Goal: Transaction & Acquisition: Purchase product/service

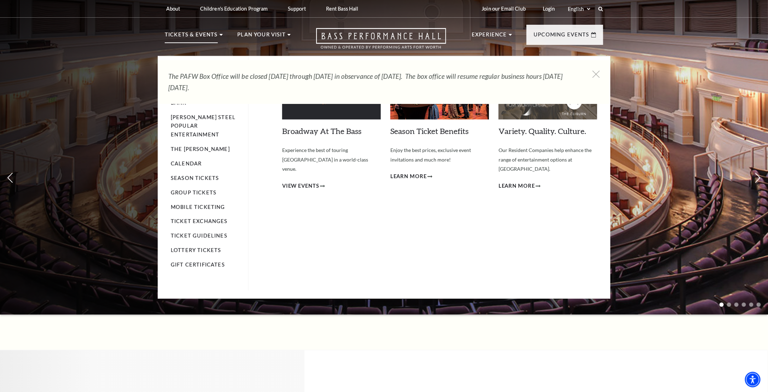
click at [214, 37] on p "Tickets & Events" at bounding box center [191, 36] width 53 height 13
click at [310, 182] on span "View Events" at bounding box center [300, 186] width 37 height 9
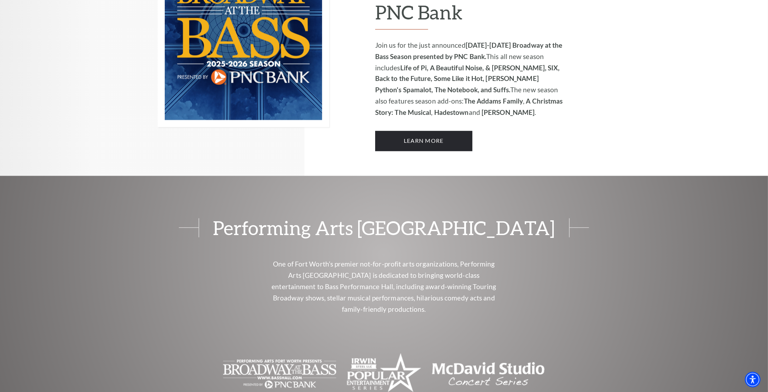
scroll to position [601, 0]
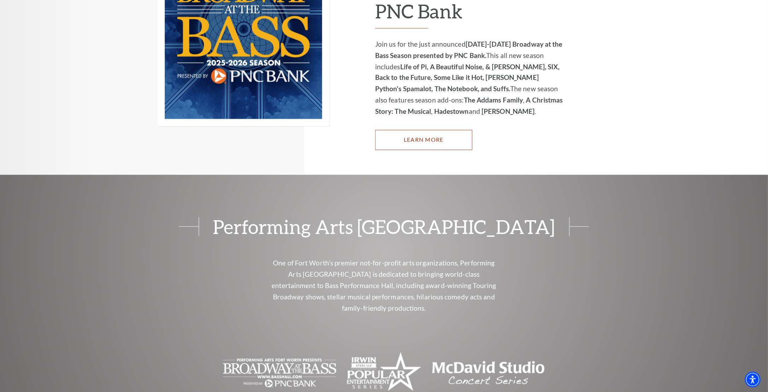
click at [415, 130] on link "Learn More" at bounding box center [423, 140] width 97 height 20
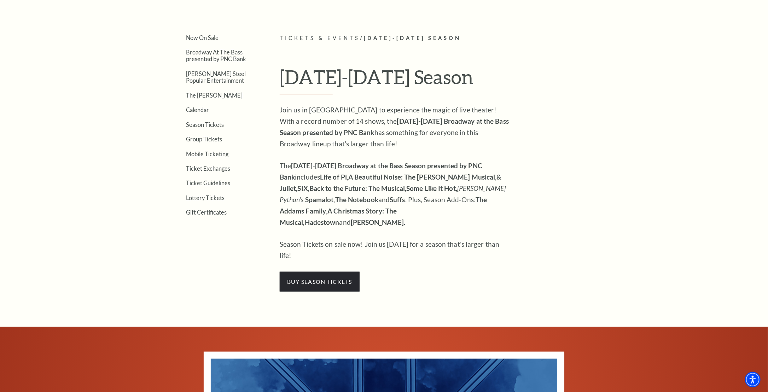
scroll to position [212, 0]
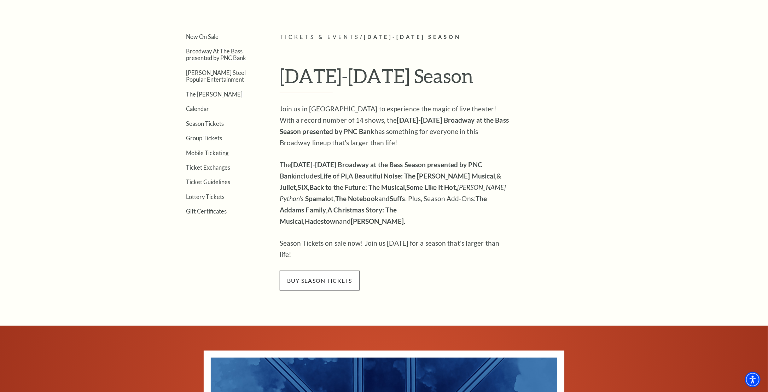
click at [322, 271] on span "buy season tickets" at bounding box center [320, 281] width 80 height 20
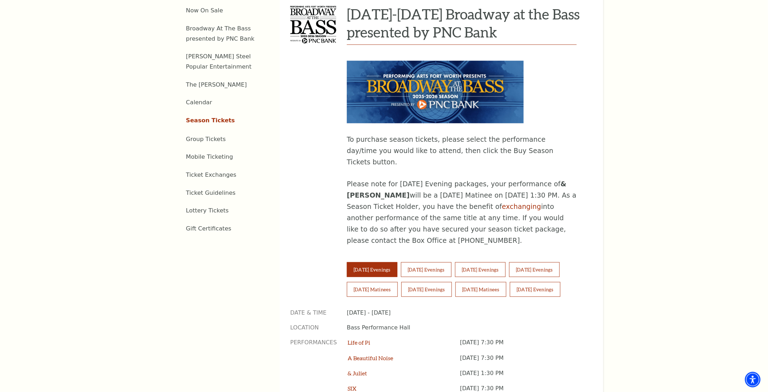
scroll to position [354, 0]
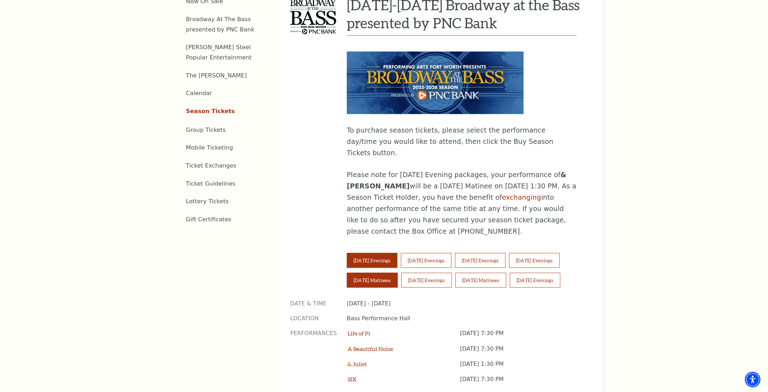
click at [377, 273] on button "Saturday Matinees" at bounding box center [372, 280] width 51 height 15
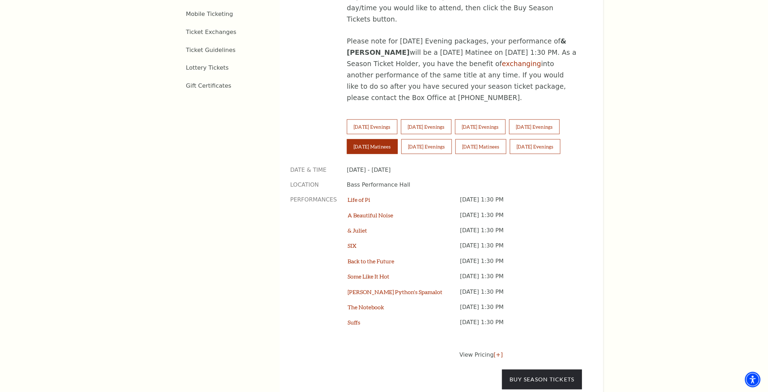
scroll to position [495, 0]
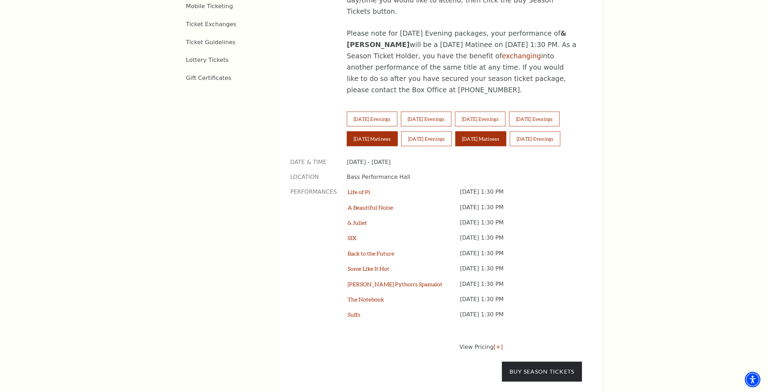
click at [474, 132] on button "Sunday Matinees" at bounding box center [481, 139] width 51 height 15
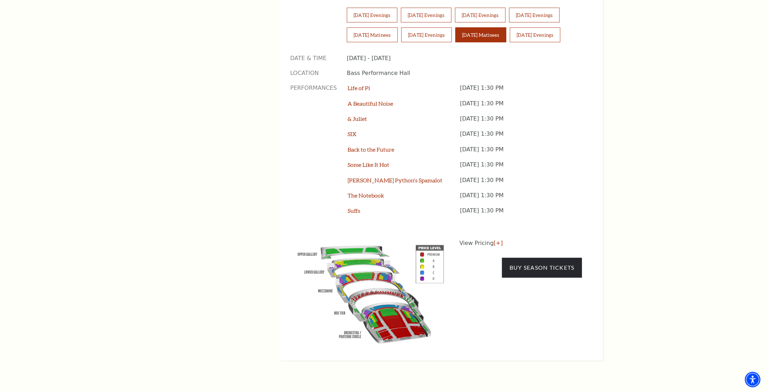
scroll to position [601, 0]
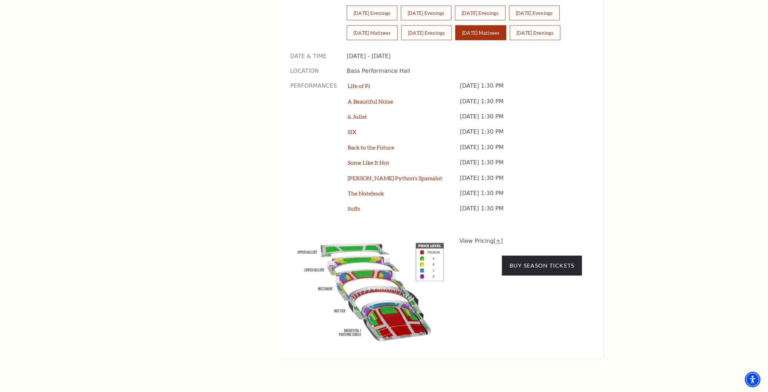
click at [496, 238] on link "[+]" at bounding box center [498, 241] width 9 height 7
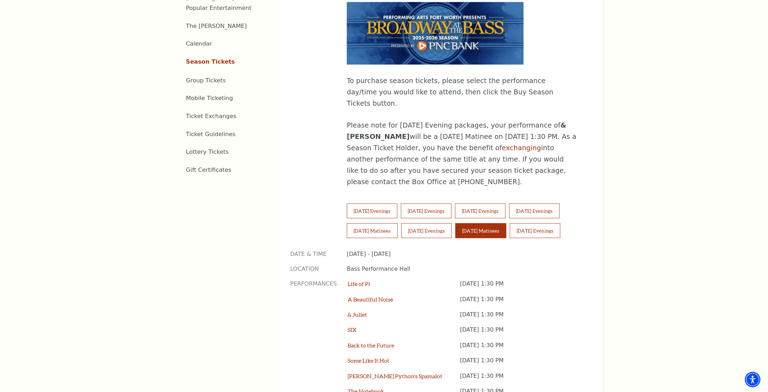
scroll to position [389, 0]
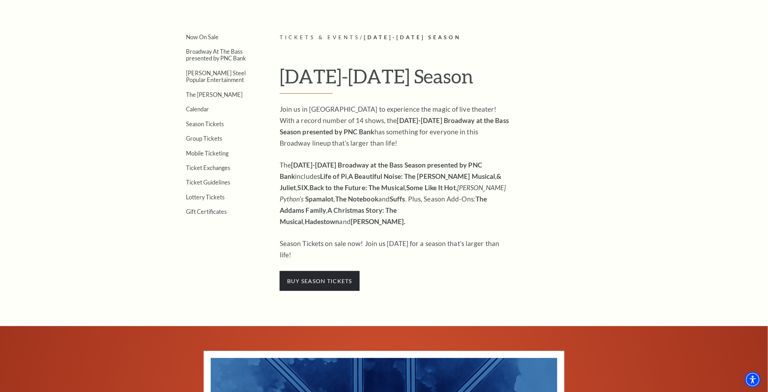
scroll to position [212, 0]
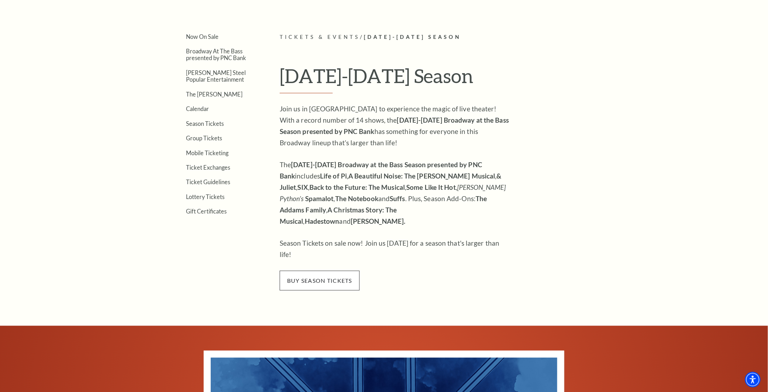
click at [329, 271] on span "buy season tickets" at bounding box center [320, 281] width 80 height 20
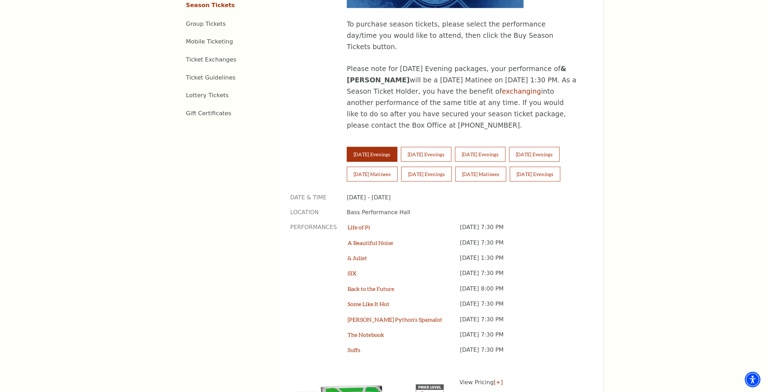
scroll to position [495, 0]
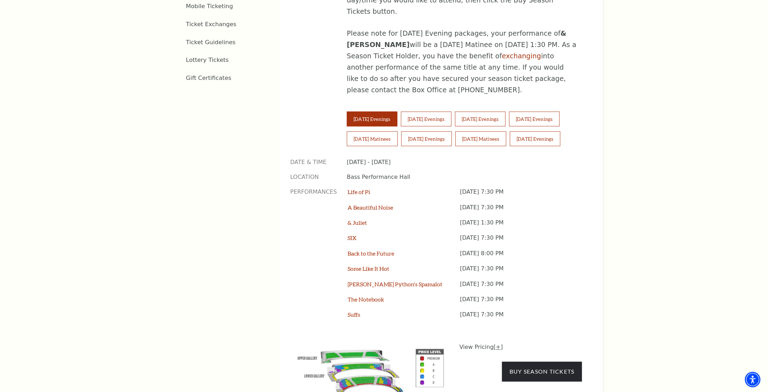
click at [498, 344] on link "[+]" at bounding box center [498, 347] width 9 height 7
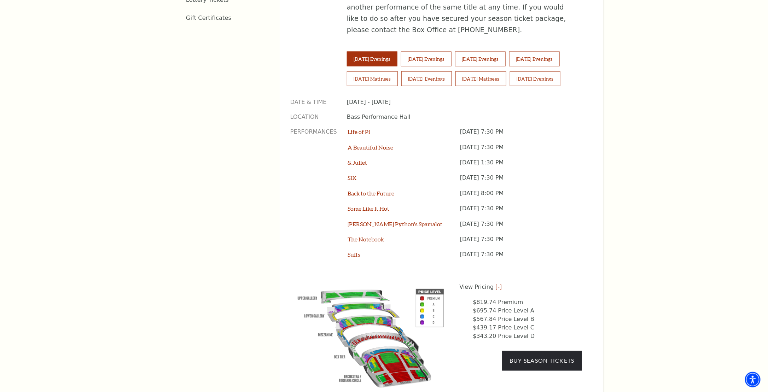
scroll to position [566, 0]
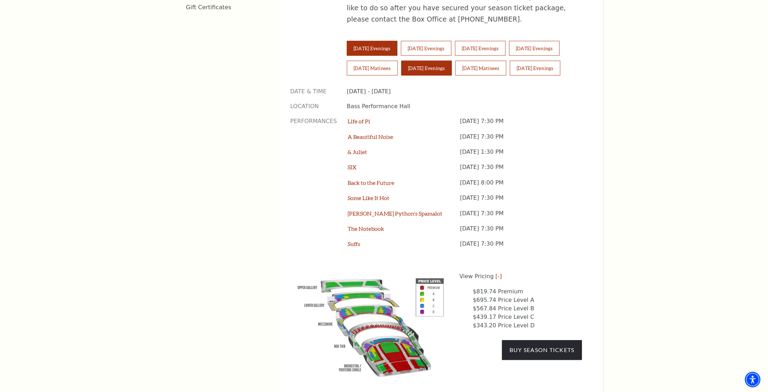
click at [422, 61] on button "[DATE] Evenings" at bounding box center [427, 68] width 51 height 15
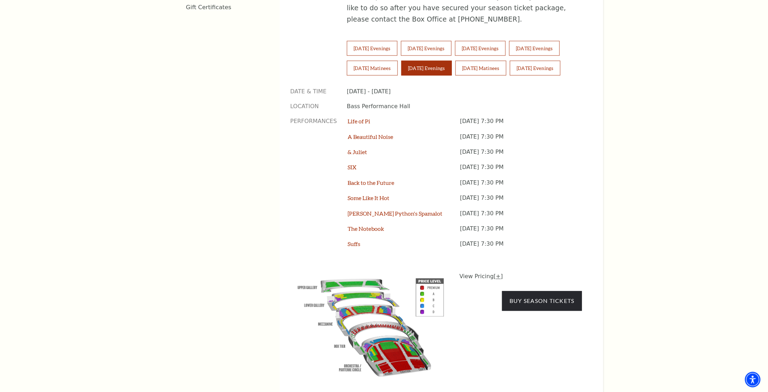
click at [495, 273] on link "[+]" at bounding box center [498, 276] width 9 height 7
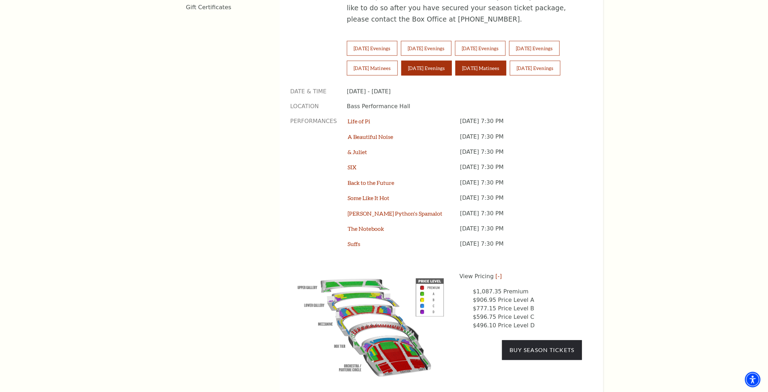
click at [490, 61] on button "[DATE] Matinees" at bounding box center [481, 68] width 51 height 15
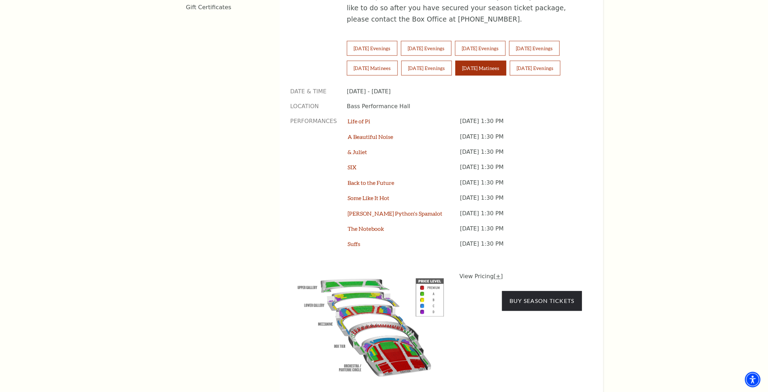
click at [494, 273] on link "[+]" at bounding box center [498, 276] width 9 height 7
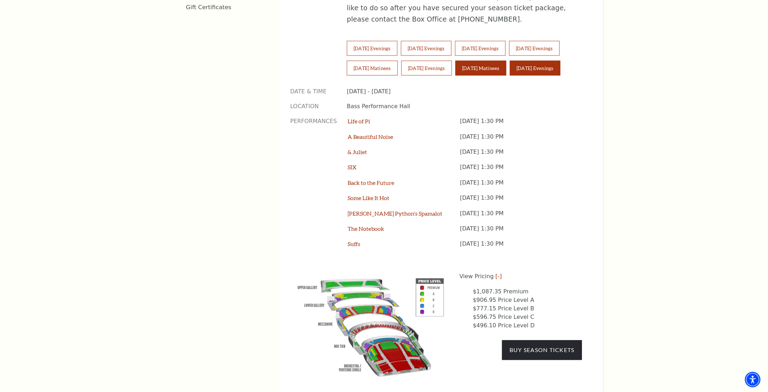
click at [545, 61] on button "[DATE] Evenings" at bounding box center [535, 68] width 51 height 15
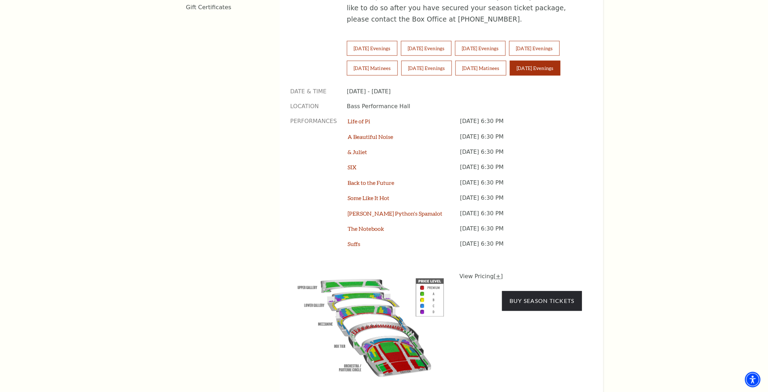
click at [497, 273] on link "[+]" at bounding box center [498, 276] width 9 height 7
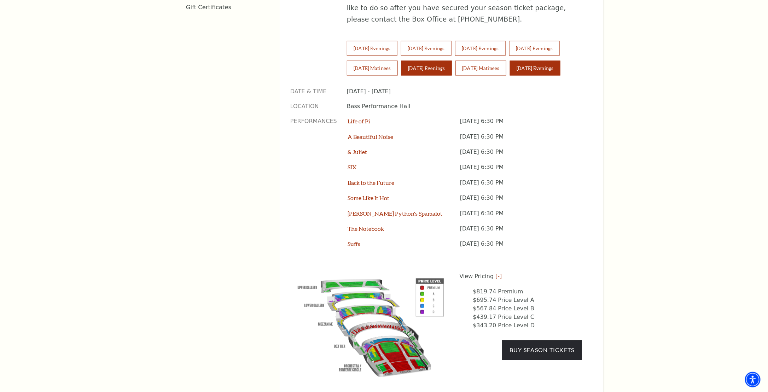
click at [427, 61] on button "[DATE] Evenings" at bounding box center [427, 68] width 51 height 15
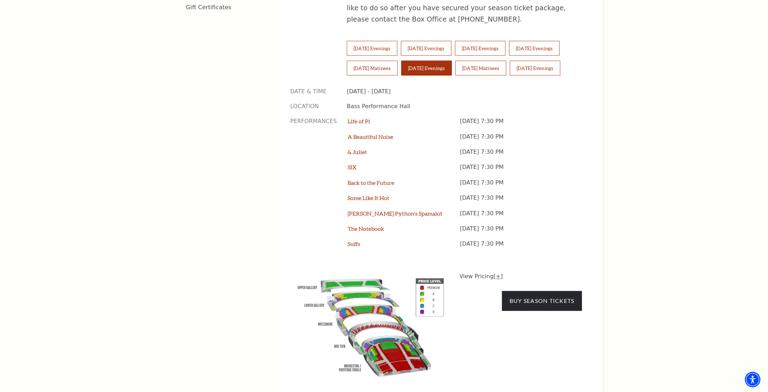
click at [497, 273] on link "[+]" at bounding box center [498, 276] width 9 height 7
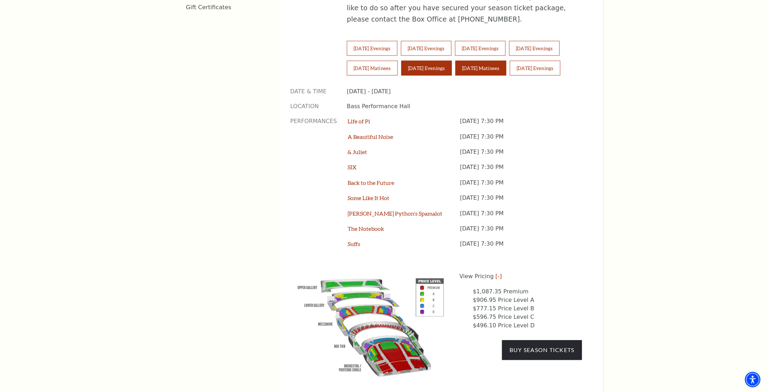
click at [490, 61] on button "Sunday Matinees" at bounding box center [481, 68] width 51 height 15
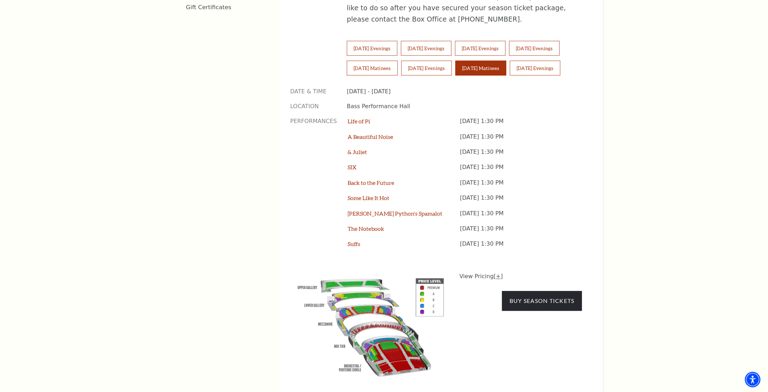
click at [497, 273] on link "[+]" at bounding box center [498, 276] width 9 height 7
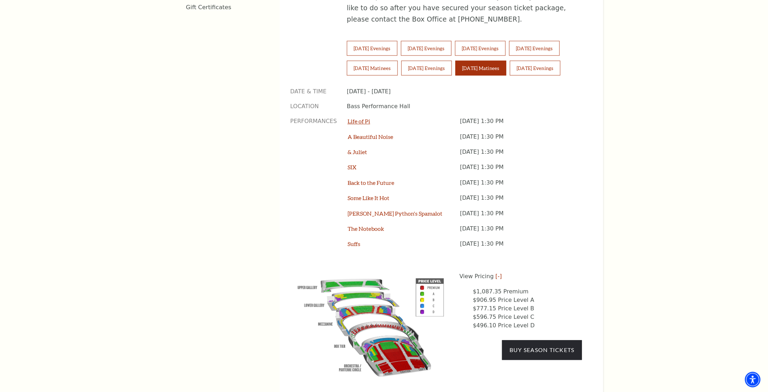
click at [358, 118] on link "Life of Pi" at bounding box center [359, 121] width 23 height 7
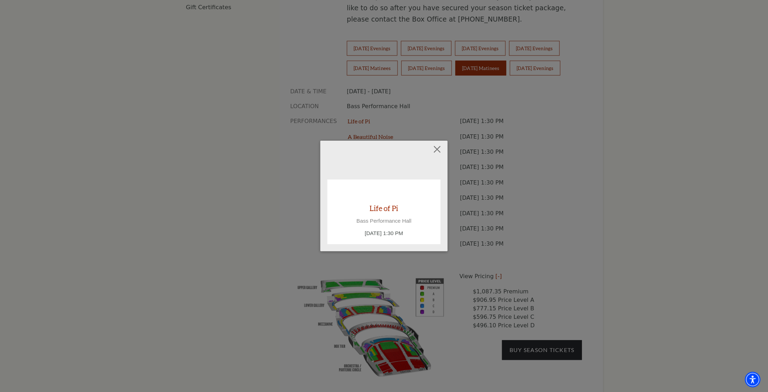
click at [258, 205] on div "Empty heading Life of Pi Bass Performance Hall Sunday September 28, 1:30 PM" at bounding box center [384, 196] width 768 height 392
click at [437, 148] on button "Close" at bounding box center [437, 149] width 13 height 13
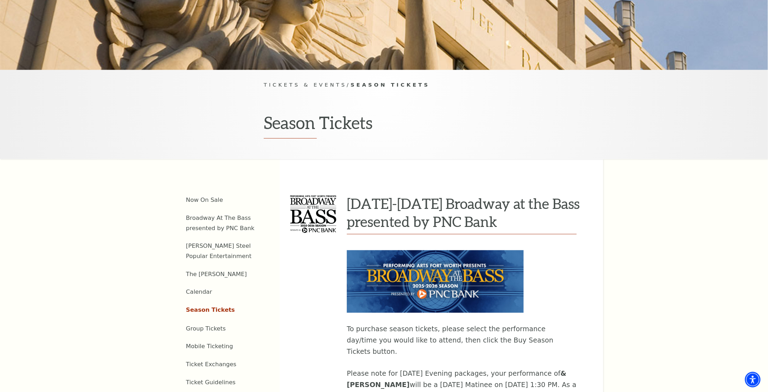
scroll to position [248, 0]
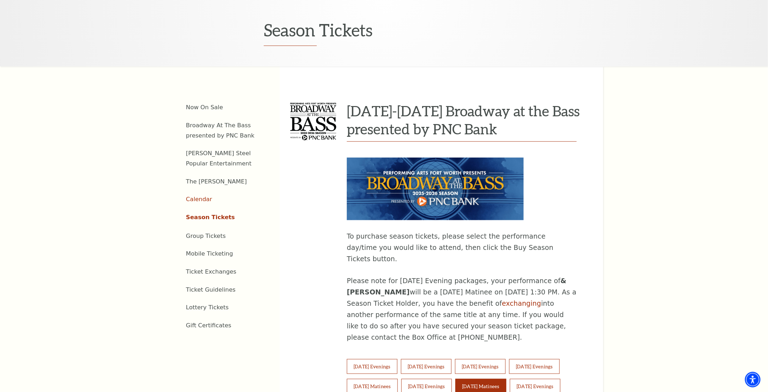
click at [199, 196] on link "Calendar" at bounding box center [199, 199] width 26 height 7
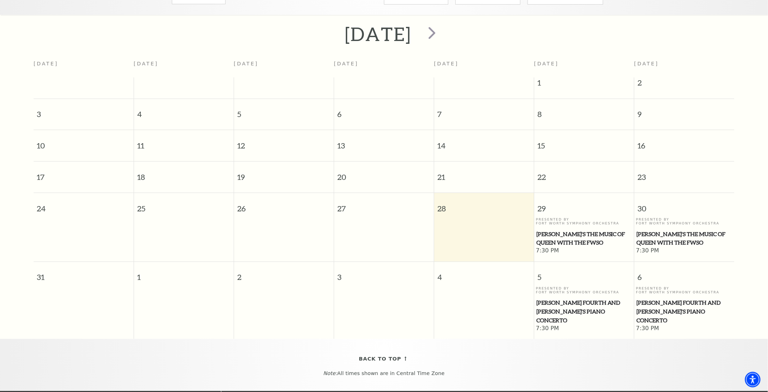
scroll to position [133, 0]
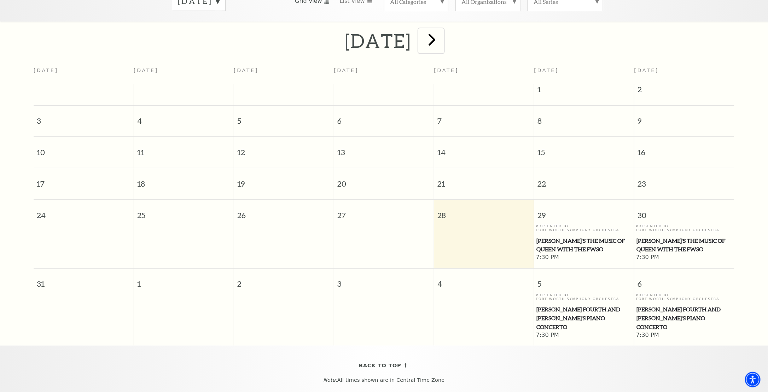
click at [442, 33] on span "next" at bounding box center [432, 39] width 20 height 20
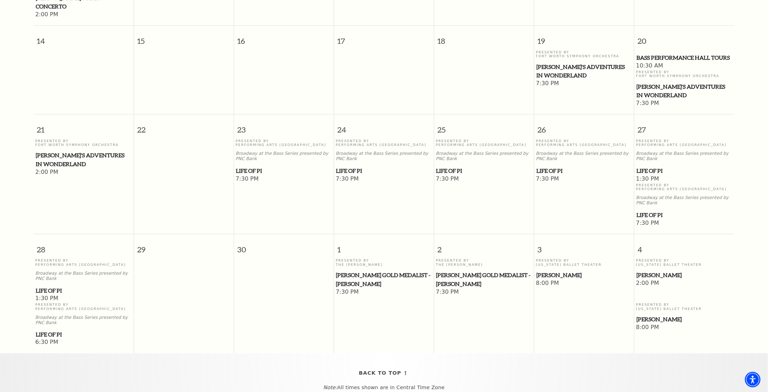
scroll to position [345, 0]
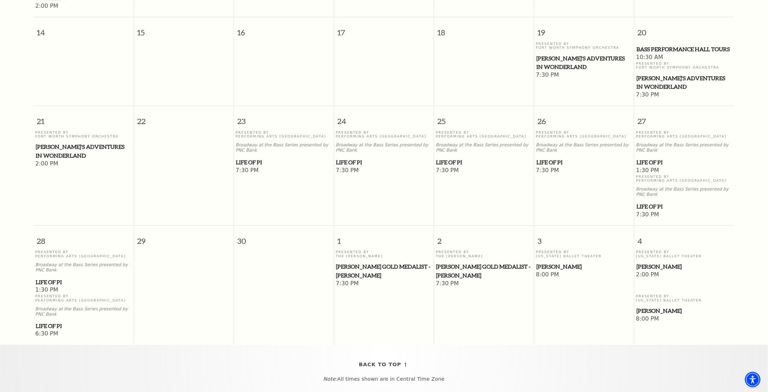
click at [50, 278] on span "Life of Pi" at bounding box center [84, 282] width 96 height 9
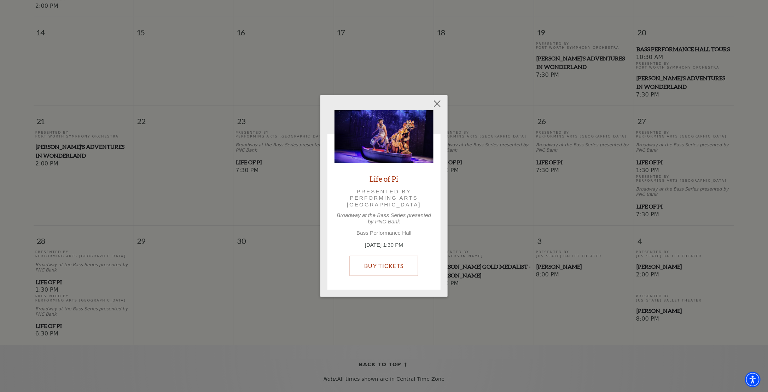
click at [381, 268] on link "Buy Tickets" at bounding box center [384, 266] width 68 height 20
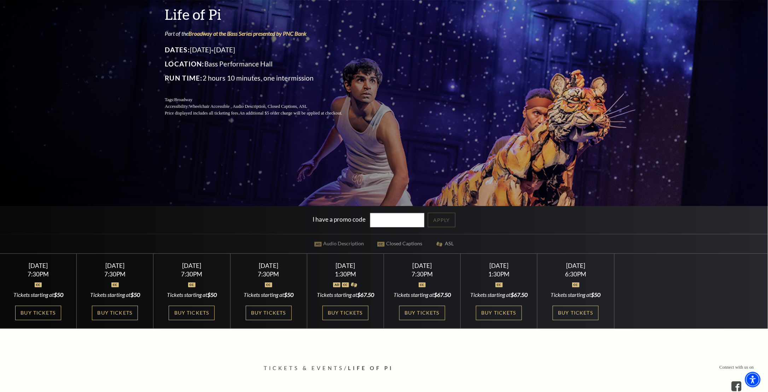
scroll to position [106, 0]
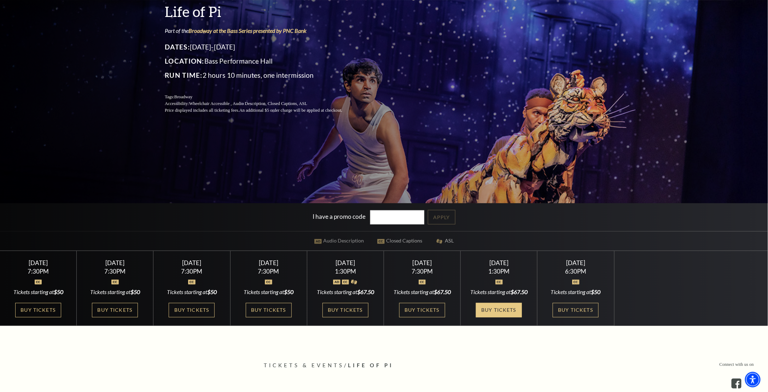
click at [499, 311] on link "Buy Tickets" at bounding box center [499, 310] width 46 height 15
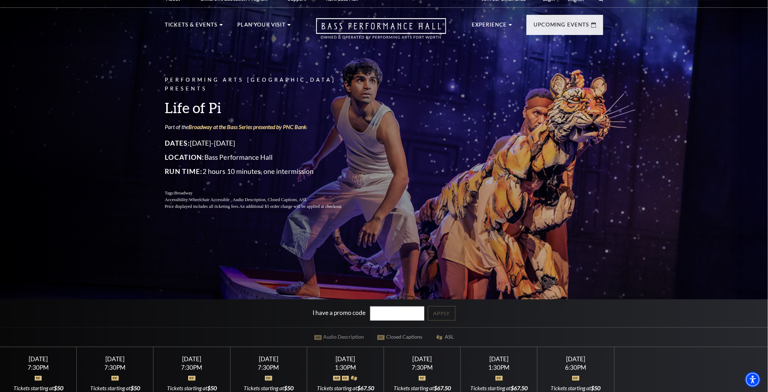
scroll to position [0, 0]
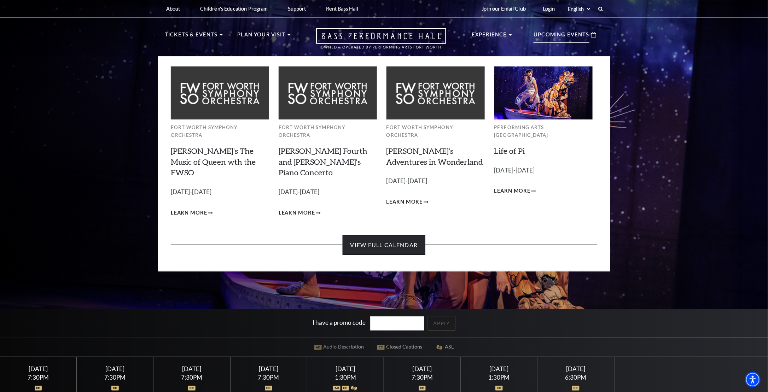
click at [383, 235] on link "View Full Calendar" at bounding box center [384, 245] width 82 height 20
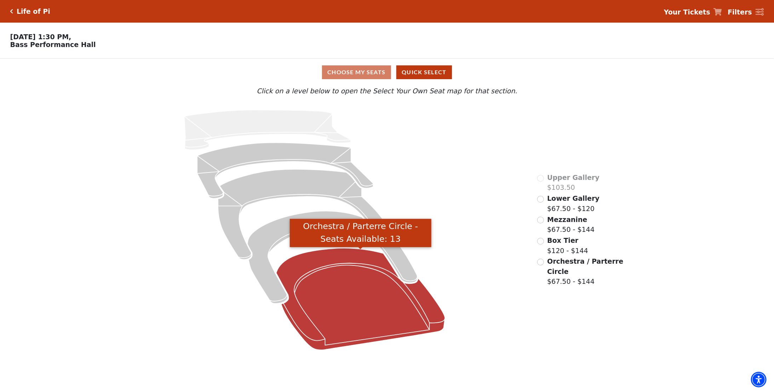
click at [343, 284] on icon "Orchestra / Parterre Circle - Seats Available: 13" at bounding box center [360, 299] width 169 height 102
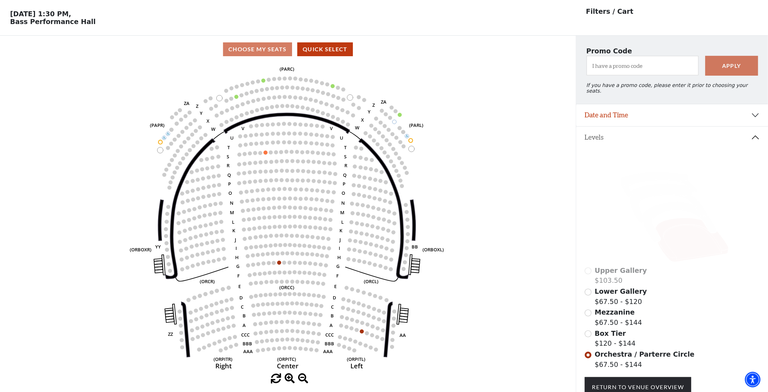
scroll to position [33, 0]
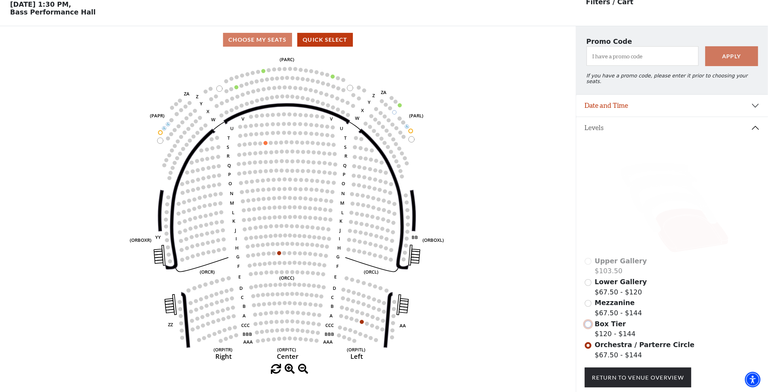
click at [590, 322] on input "Box Tier$120 - $144\a" at bounding box center [588, 324] width 7 height 7
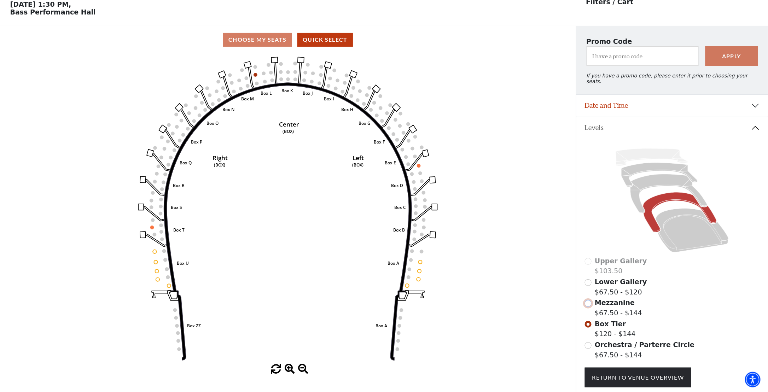
click at [587, 301] on input "Mezzanine$67.50 - $144\a" at bounding box center [588, 303] width 7 height 7
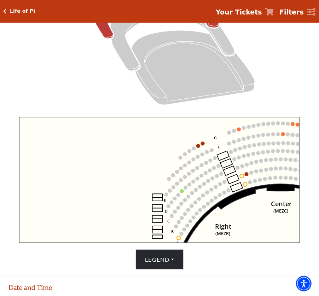
scroll to position [248, 0]
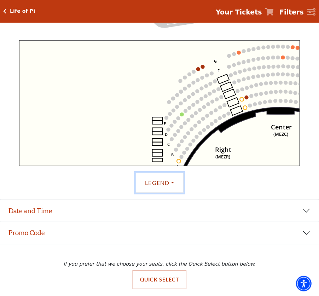
click at [173, 183] on button "Legend" at bounding box center [160, 183] width 48 height 20
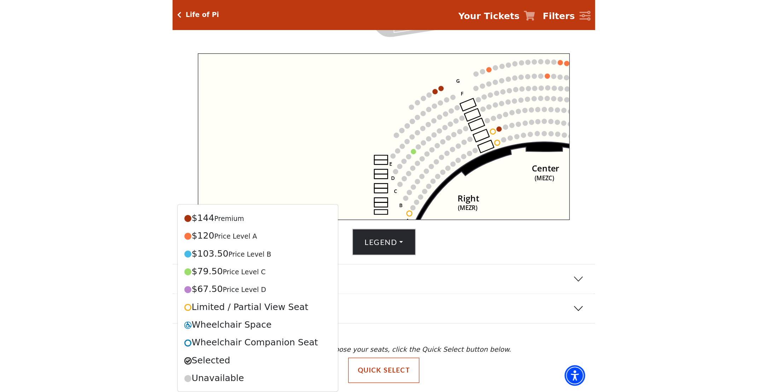
scroll to position [75, 0]
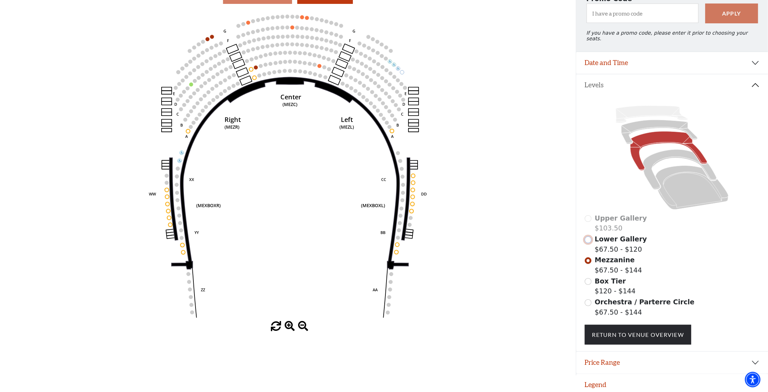
click at [588, 237] on input "Lower Gallery$67.50 - $120\a" at bounding box center [588, 240] width 7 height 7
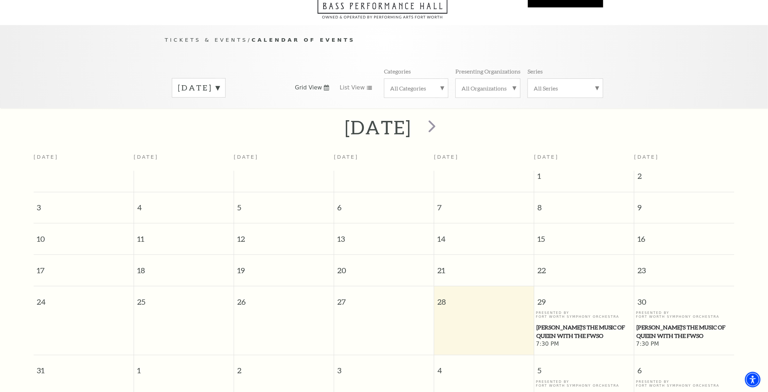
scroll to position [27, 0]
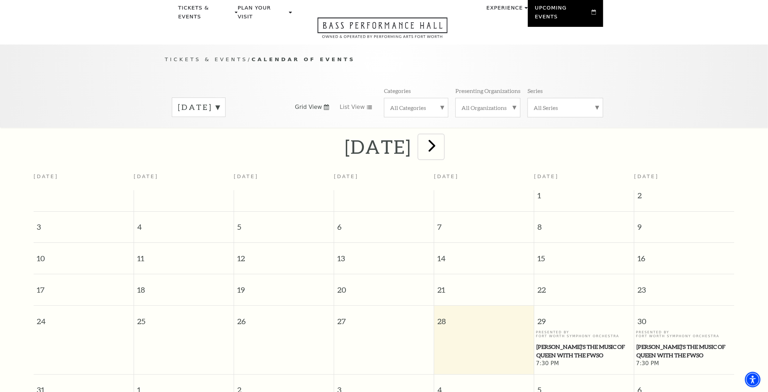
click at [442, 139] on span "next" at bounding box center [432, 145] width 20 height 20
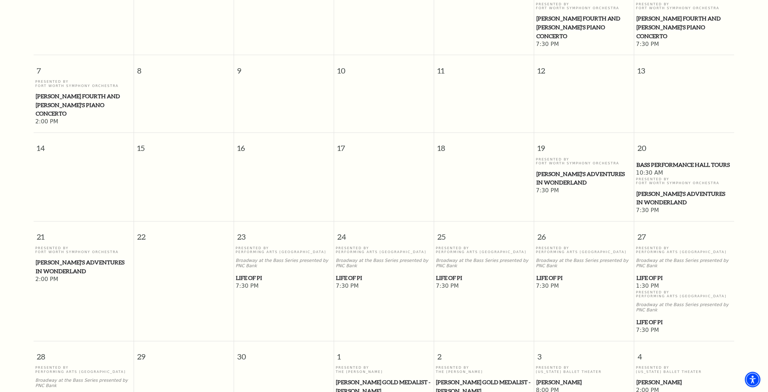
scroll to position [239, 0]
